Goal: Task Accomplishment & Management: Complete application form

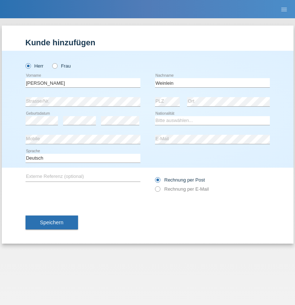
type input "Weinlein"
select select "CH"
radio input "true"
click at [83, 83] on input "text" at bounding box center [83, 82] width 115 height 9
type input "firat"
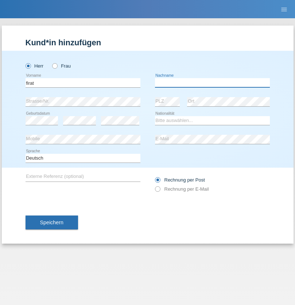
click at [213, 83] on input "text" at bounding box center [212, 82] width 115 height 9
type input "kara"
select select "CH"
